Goal: Task Accomplishment & Management: Complete application form

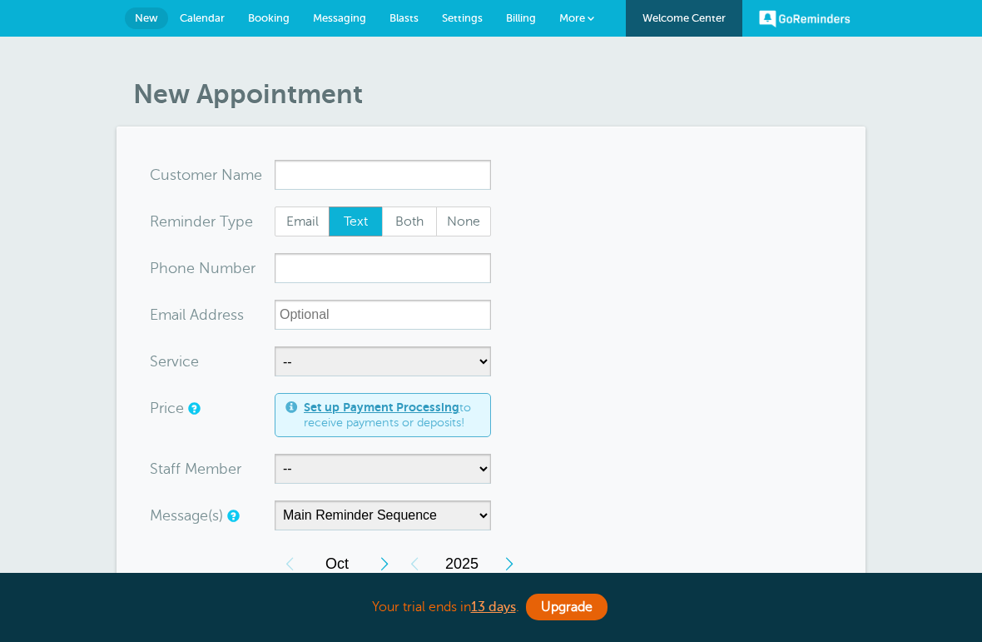
click at [419, 175] on input "x-no-autofill" at bounding box center [383, 175] width 216 height 30
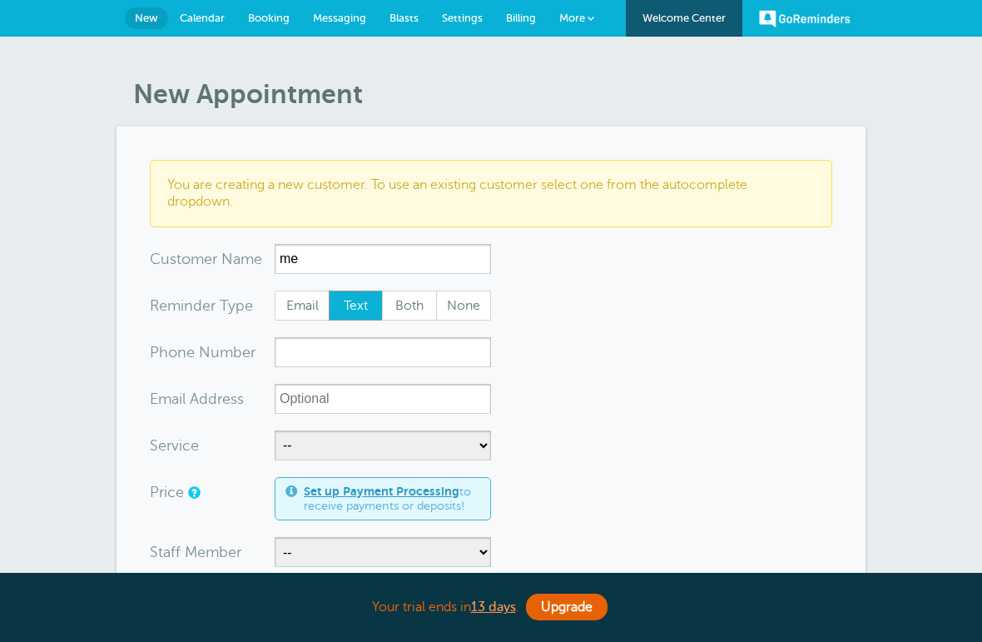
type input "m"
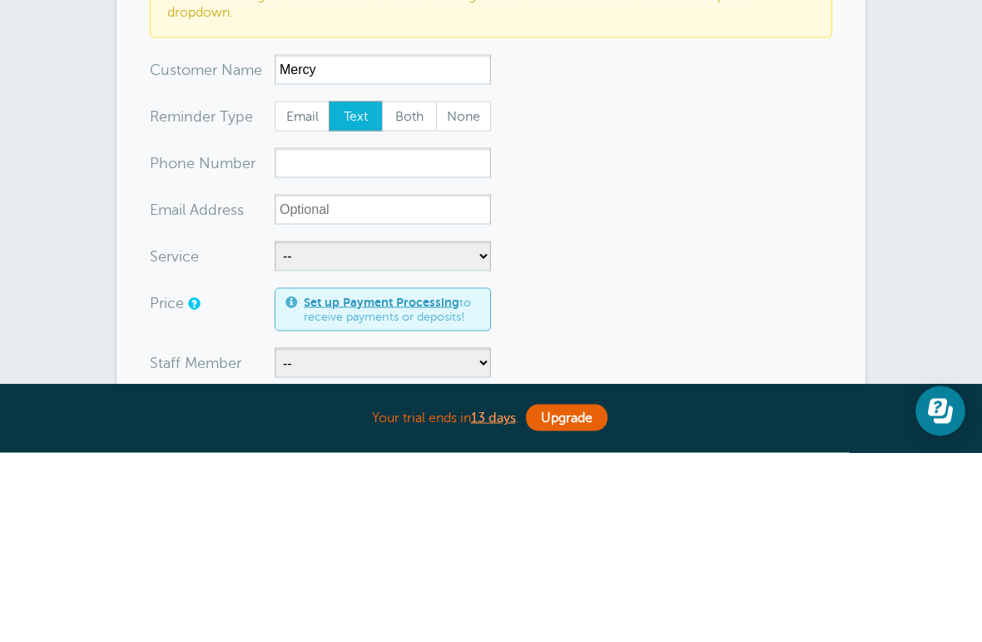
type input "Mercy"
click at [409, 337] on input "xxx-no-autofill" at bounding box center [383, 352] width 216 height 30
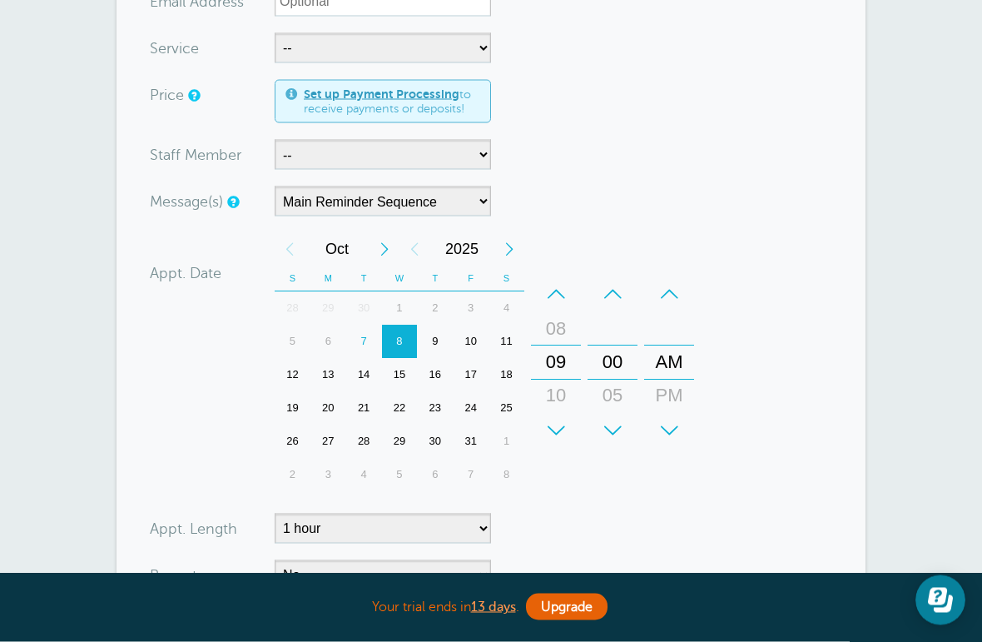
type input "7865035116"
click at [468, 198] on select "Main Reminder Sequence" at bounding box center [383, 201] width 216 height 30
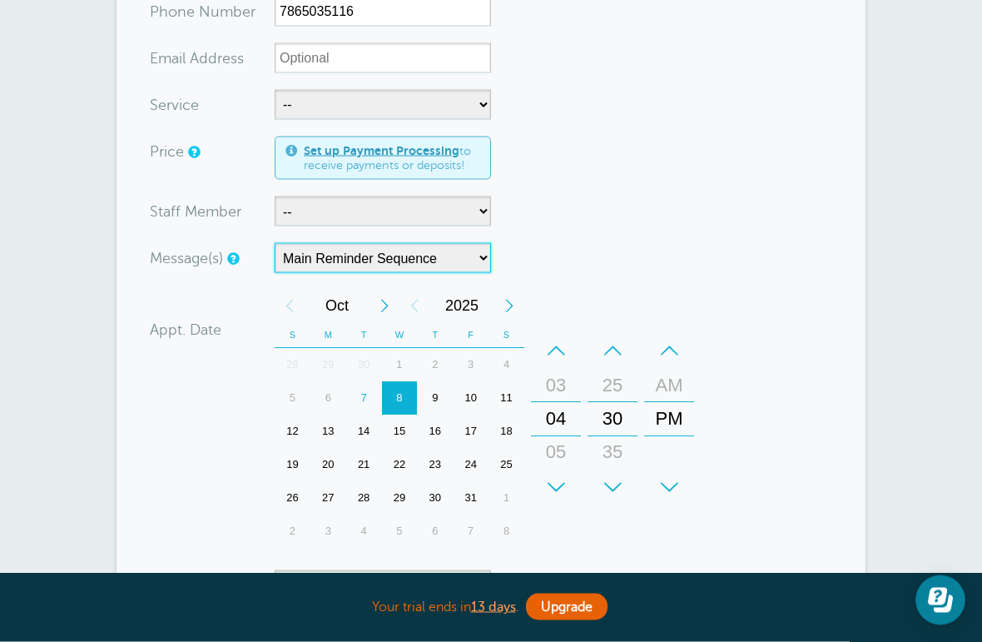
scroll to position [341, 0]
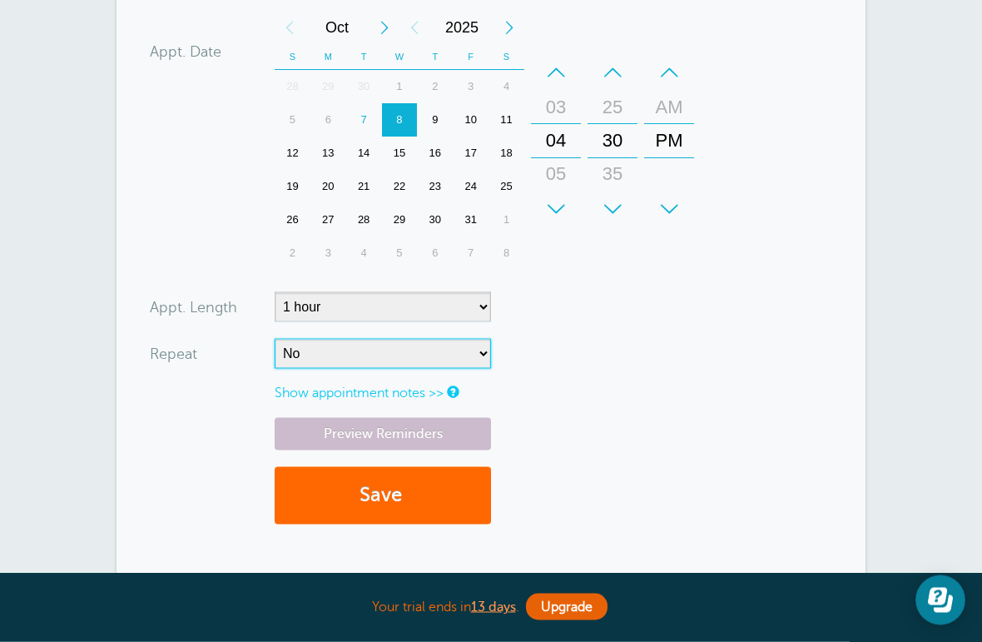
click at [437, 349] on select "No Daily Weekly Every 2 weeks Every 3 weeks Every 4 weeks Monthly Every 5 weeks…" at bounding box center [383, 354] width 216 height 30
select select "RRULE:FREQ=WEEKLY"
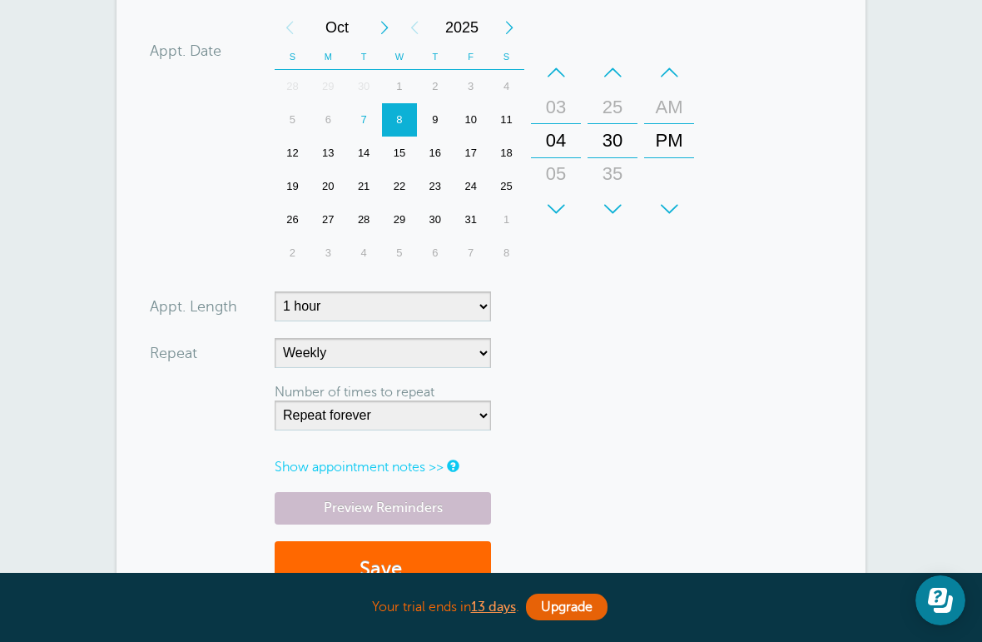
click at [461, 565] on button "Save" at bounding box center [383, 569] width 216 height 57
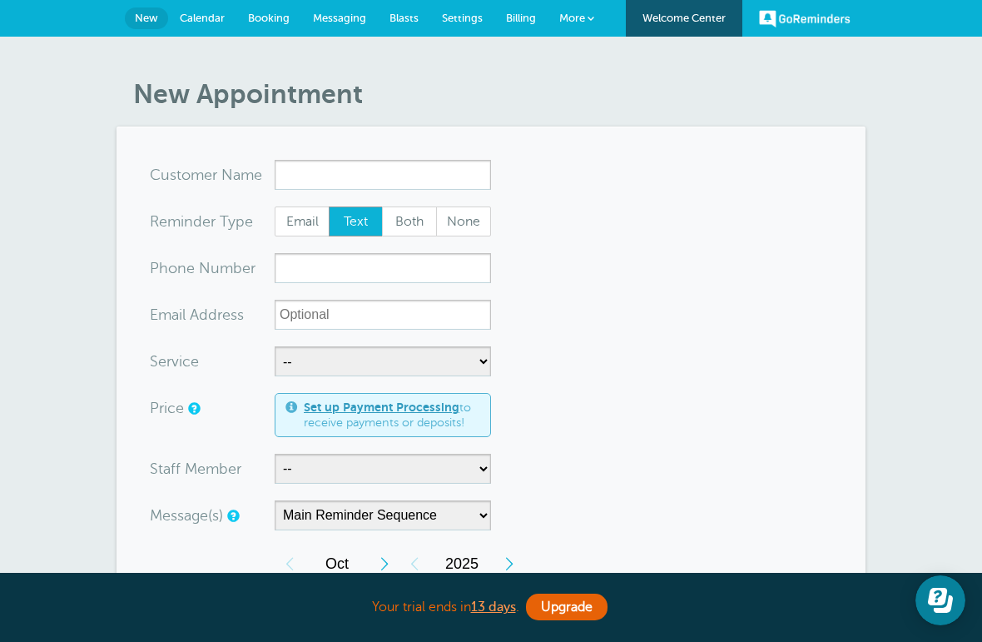
click at [341, 22] on span "Messaging" at bounding box center [339, 18] width 53 height 12
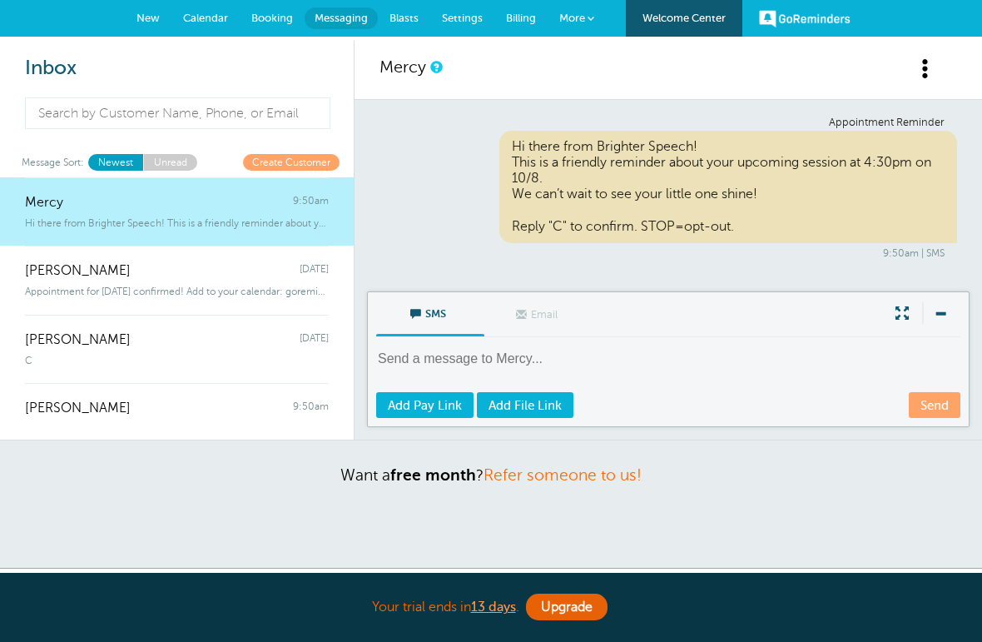
click at [216, 201] on div "Mercy 9:50am" at bounding box center [177, 193] width 304 height 33
